Goal: Use online tool/utility: Utilize a website feature to perform a specific function

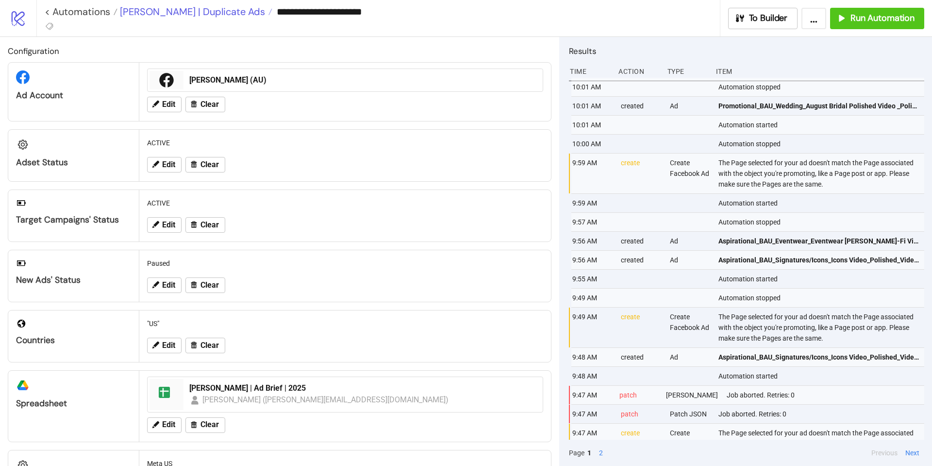
click at [186, 14] on span "[PERSON_NAME] | Duplicate Ads" at bounding box center [192, 11] width 148 height 13
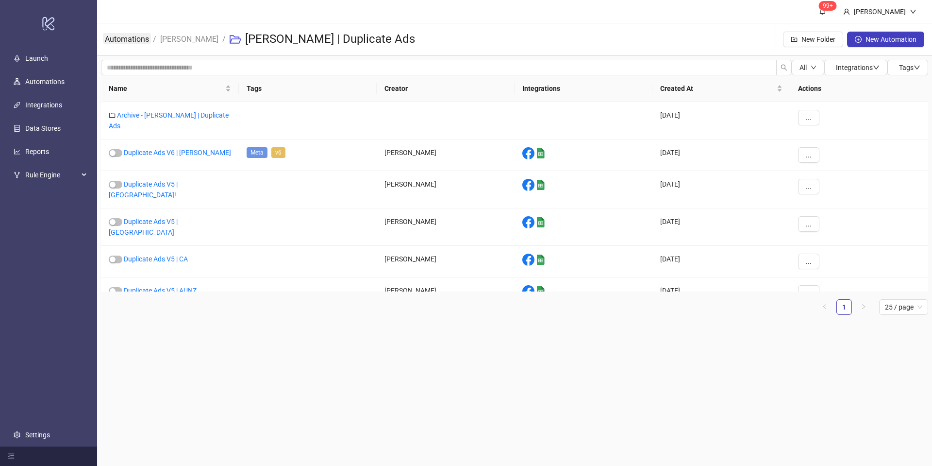
click at [119, 40] on link "Automations" at bounding box center [127, 38] width 48 height 11
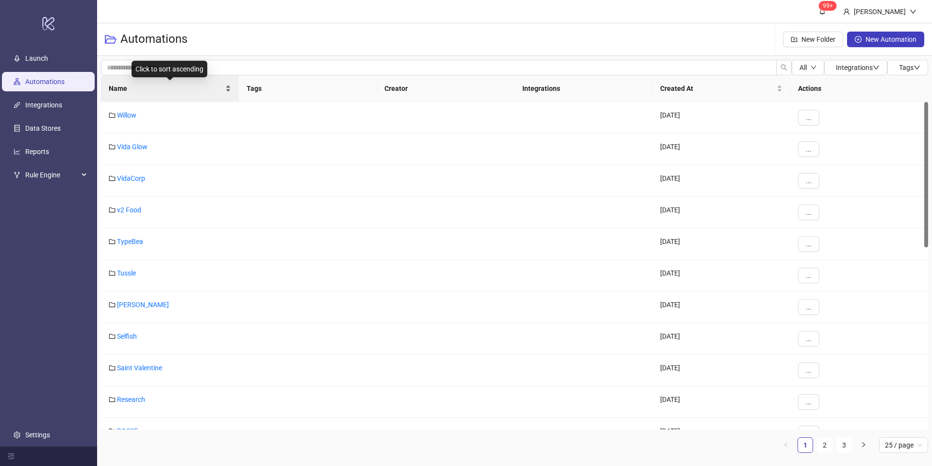
click at [230, 84] on div "Name" at bounding box center [170, 88] width 122 height 11
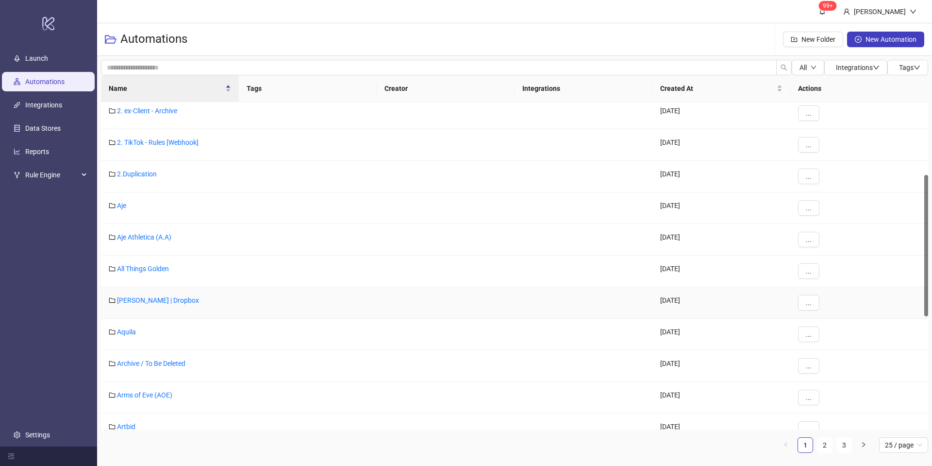
scroll to position [149, 0]
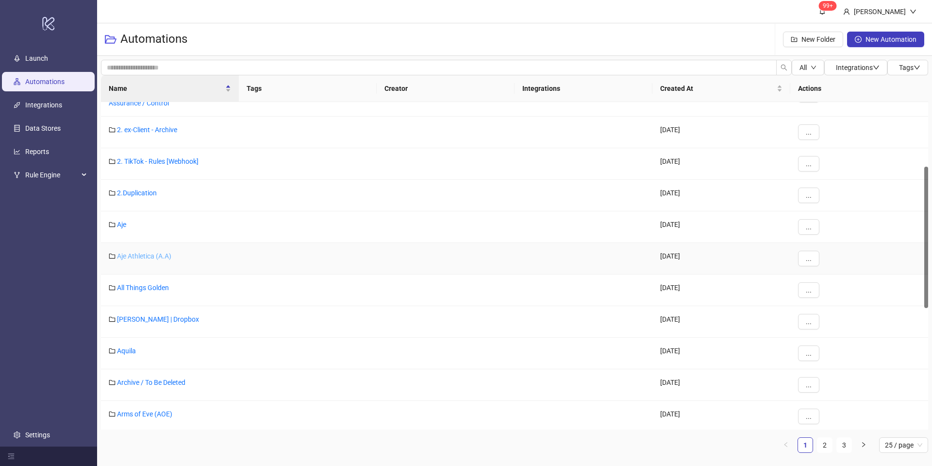
click at [147, 254] on link "Aje Athletica (A.A)" at bounding box center [144, 256] width 54 height 8
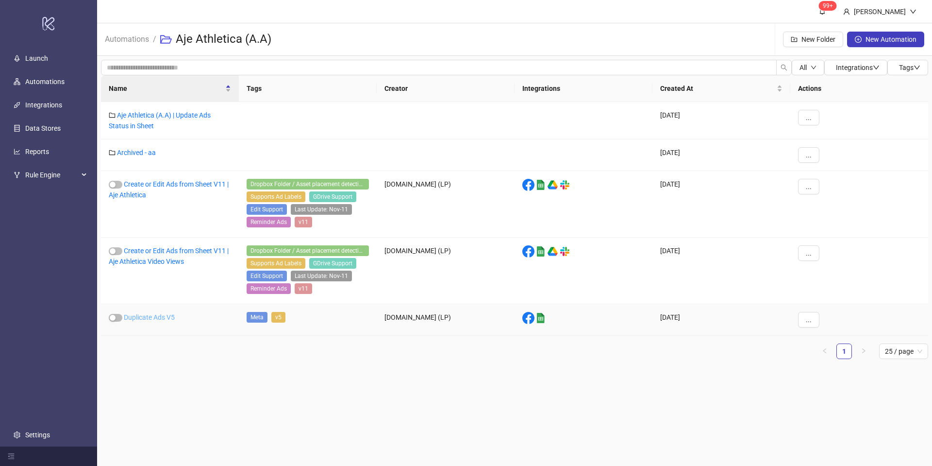
click at [165, 319] on link "Duplicate Ads V5" at bounding box center [149, 317] width 51 height 8
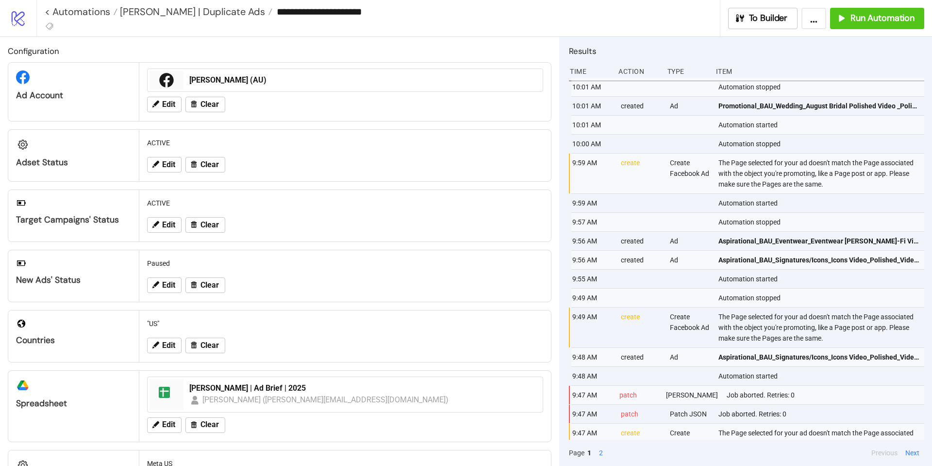
type input "**********"
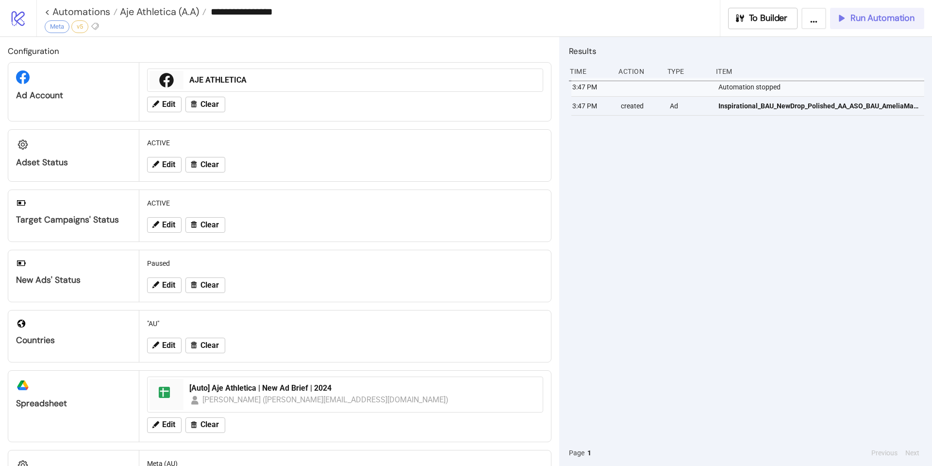
click at [873, 24] on button "Run Automation" at bounding box center [877, 18] width 94 height 21
